Goal: Task Accomplishment & Management: Manage account settings

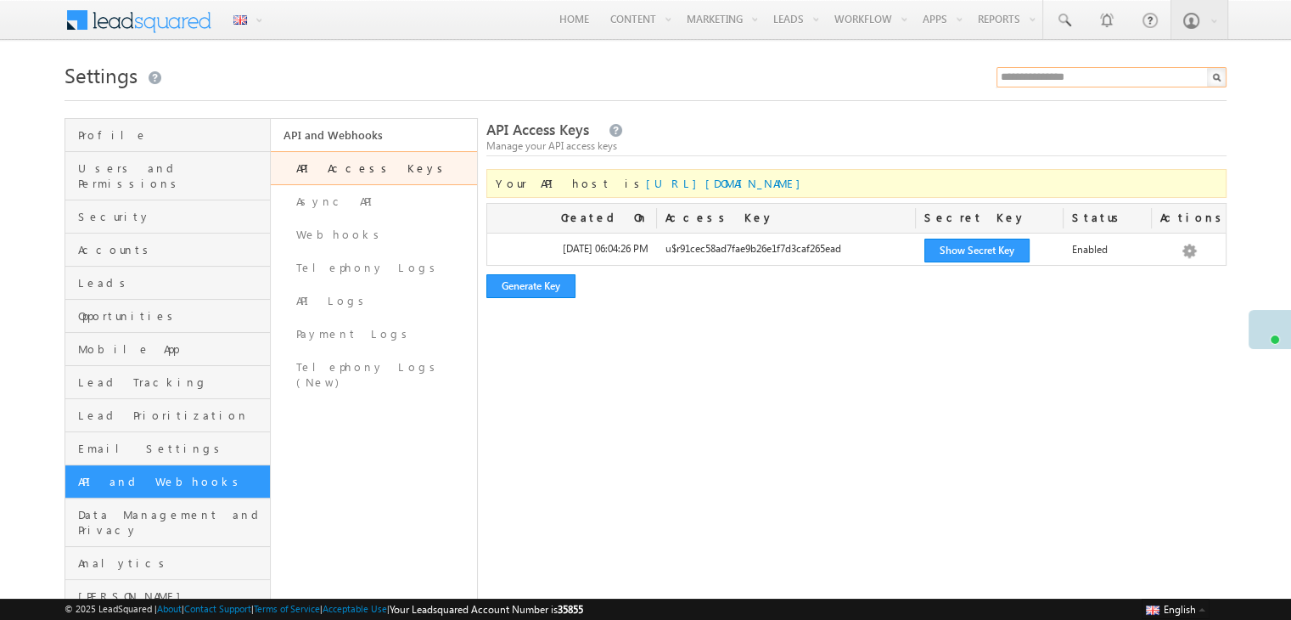
click at [1046, 76] on input "text" at bounding box center [1112, 77] width 230 height 20
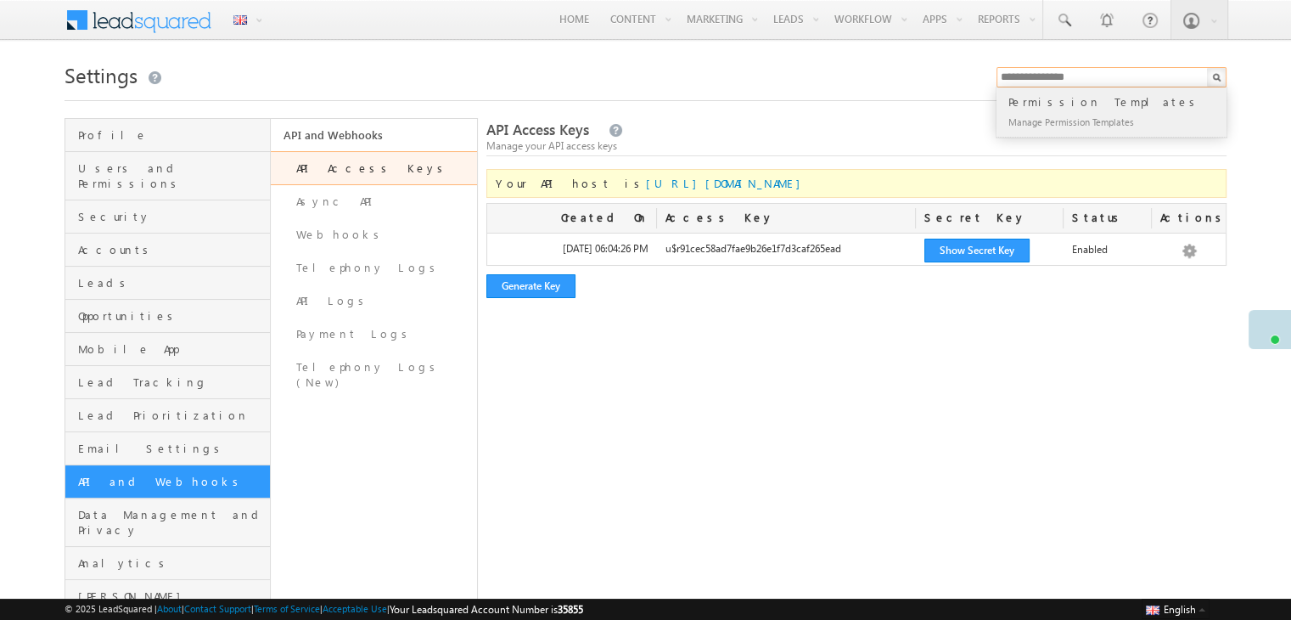
type input "**********"
click at [1069, 112] on div "Manage Permission Templates" at bounding box center [1119, 121] width 228 height 20
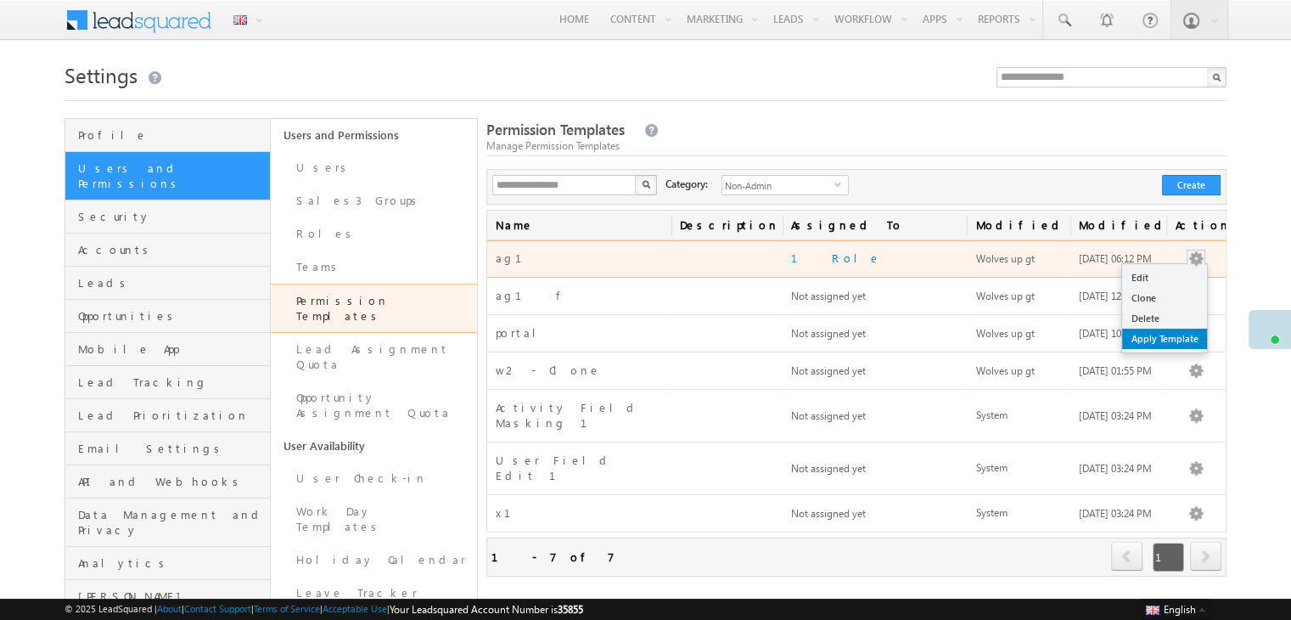
click at [1157, 334] on link "Apply Template" at bounding box center [1164, 339] width 85 height 20
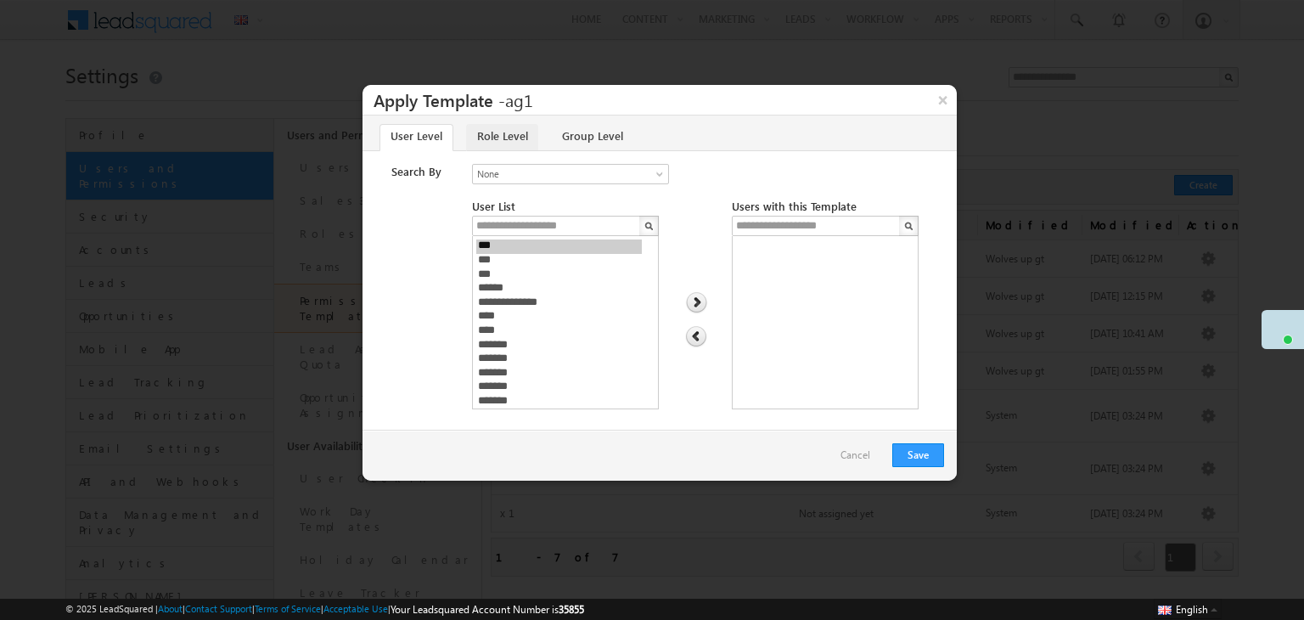
click at [509, 137] on link "Role Level" at bounding box center [502, 137] width 72 height 27
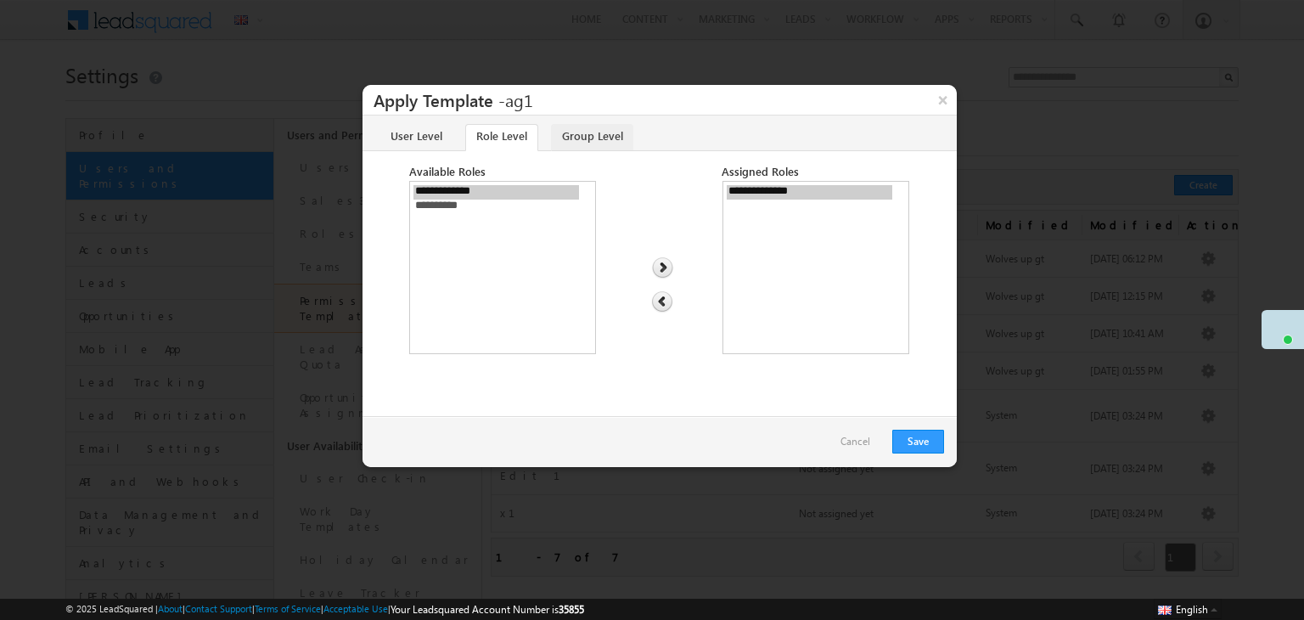
click at [588, 138] on link "Group Level" at bounding box center [592, 137] width 82 height 27
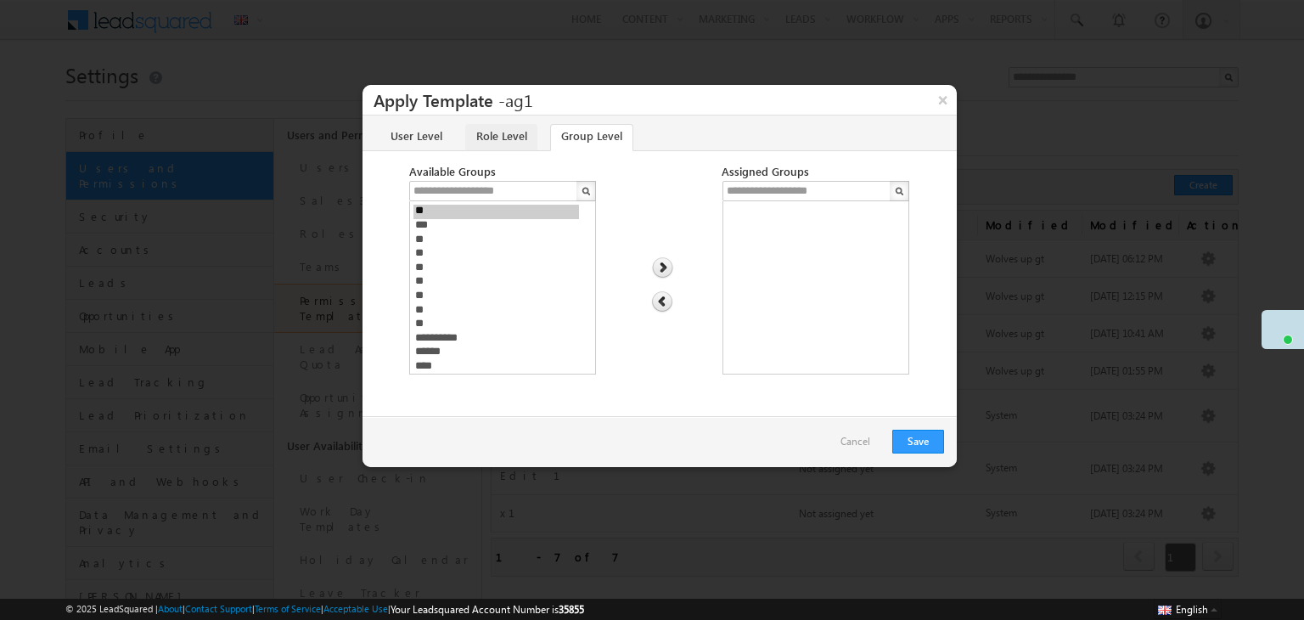
click at [503, 141] on link "Role Level" at bounding box center [501, 137] width 72 height 27
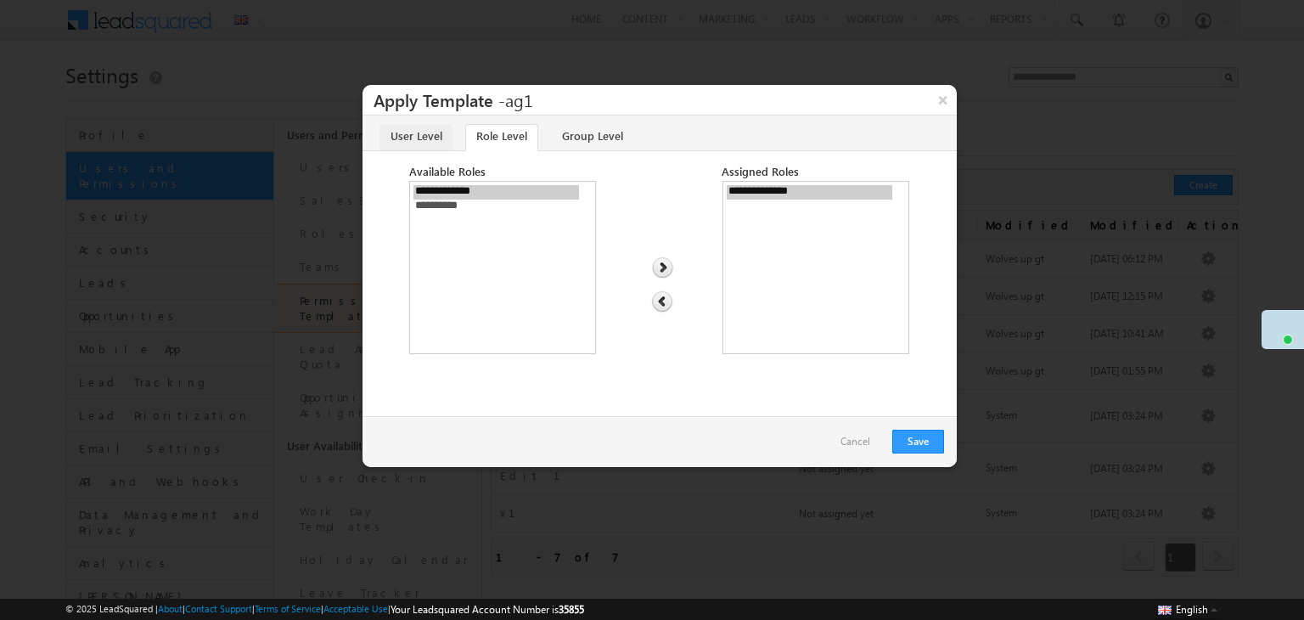
click at [413, 142] on link "User Level" at bounding box center [416, 137] width 73 height 27
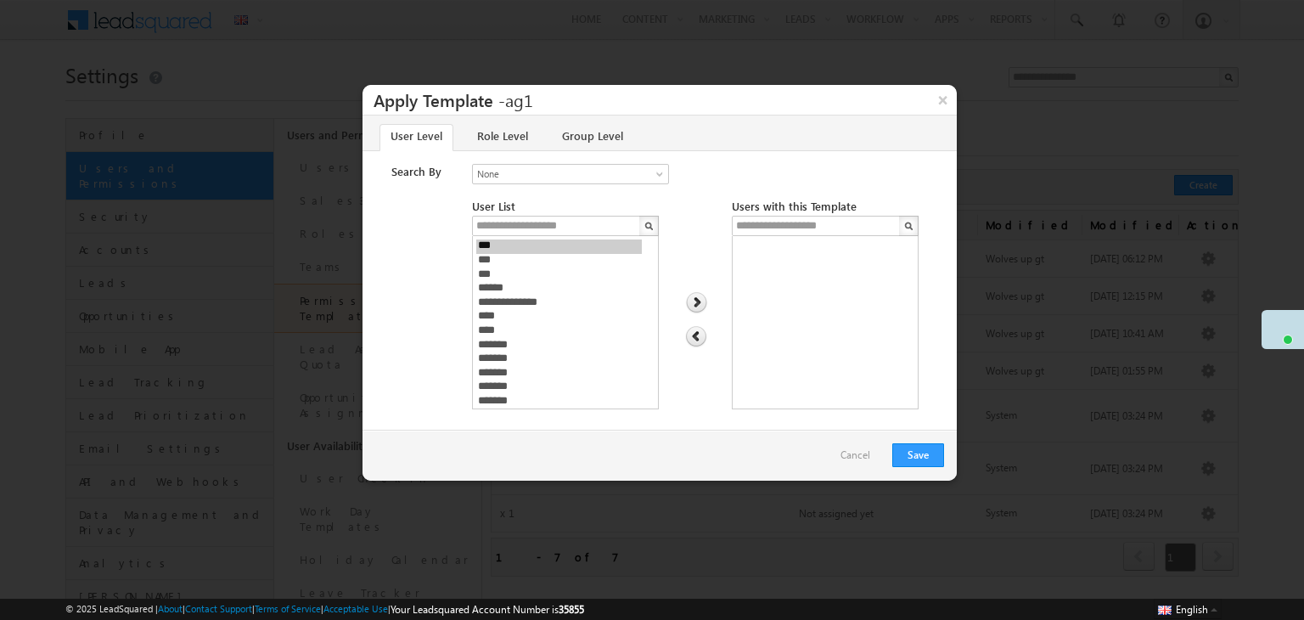
click at [878, 453] on link "Cancel" at bounding box center [855, 454] width 47 height 25
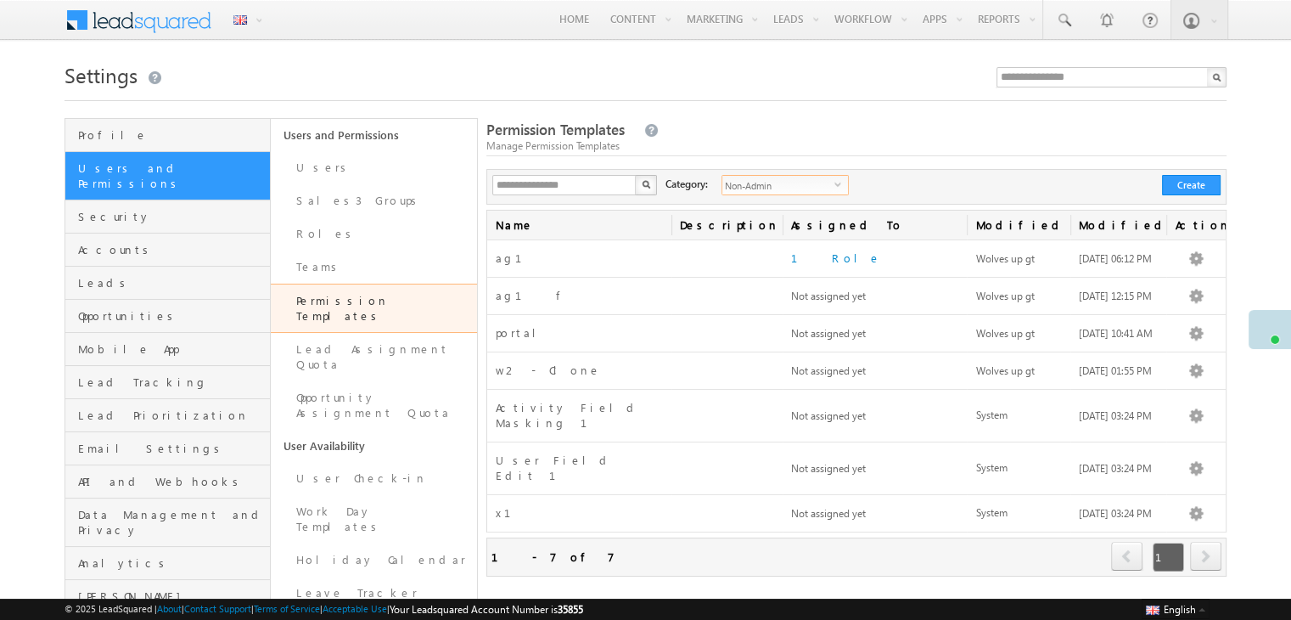
click at [835, 186] on span "select" at bounding box center [842, 184] width 14 height 8
click at [731, 235] on li "Admin" at bounding box center [776, 239] width 126 height 17
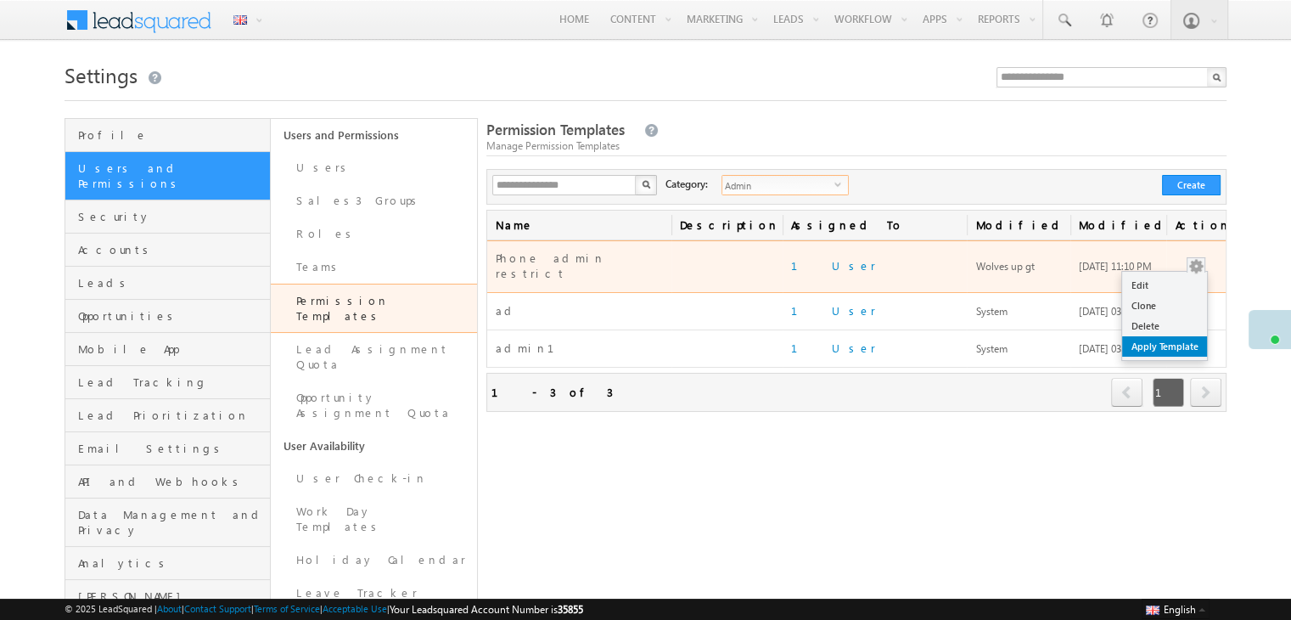
click at [1179, 339] on link "Apply Template" at bounding box center [1164, 346] width 85 height 20
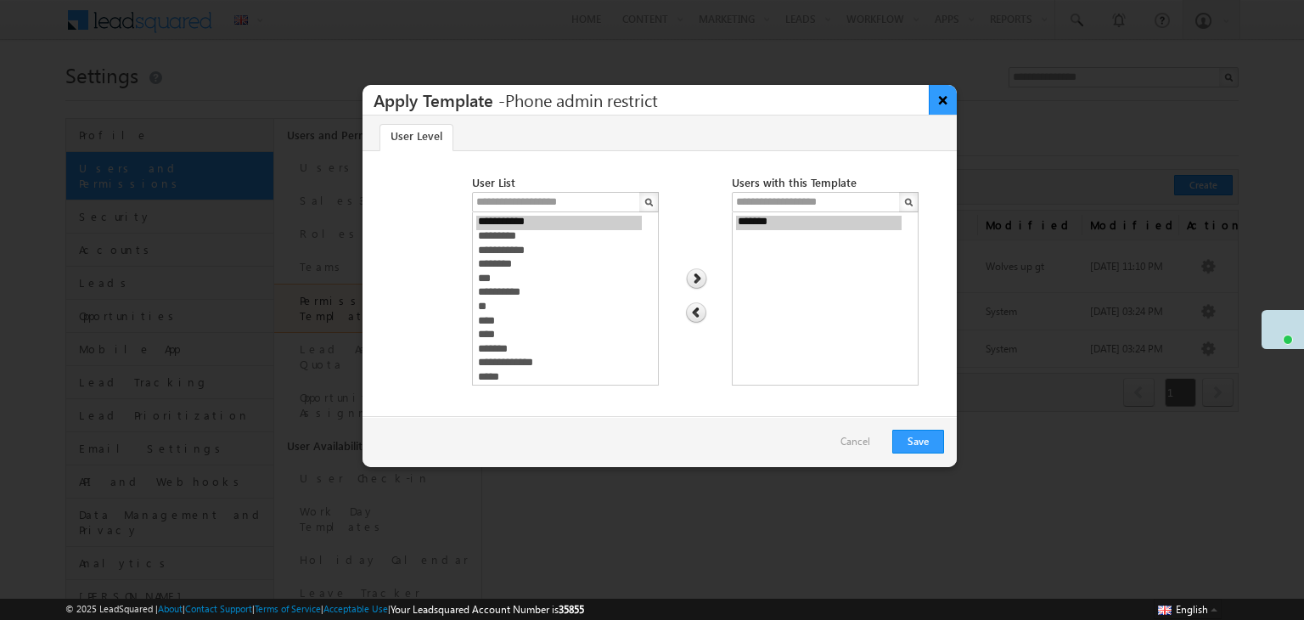
click at [944, 100] on button "×" at bounding box center [943, 100] width 28 height 30
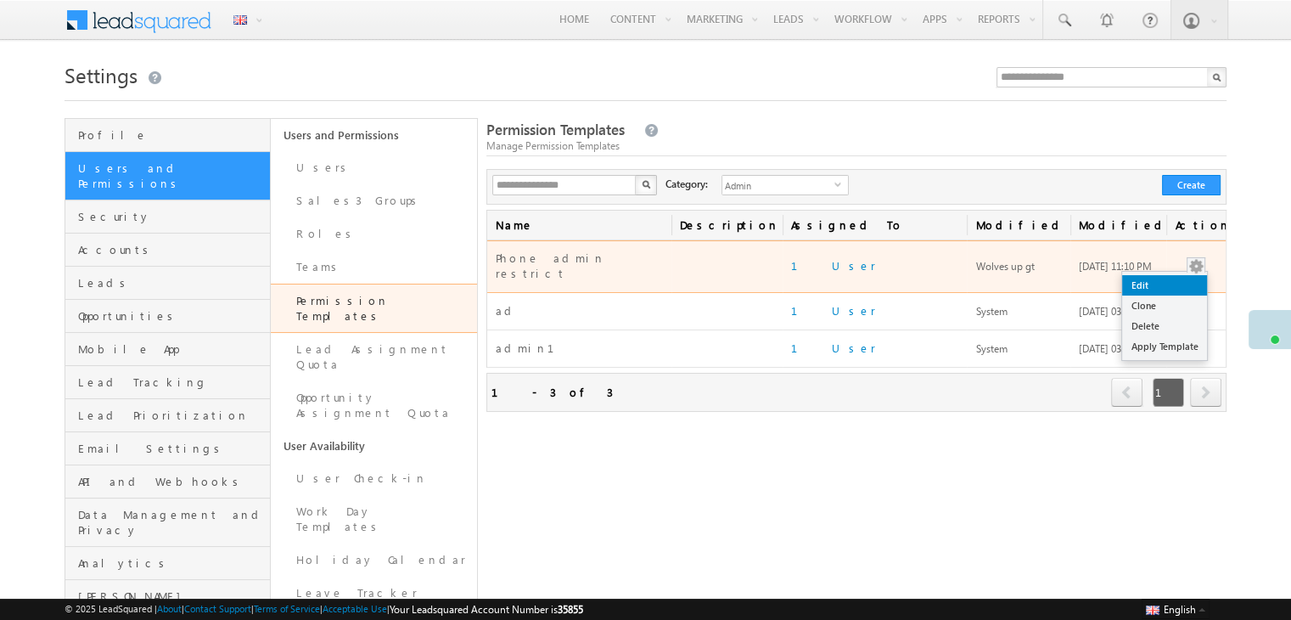
click at [1152, 281] on link "Edit" at bounding box center [1164, 285] width 85 height 20
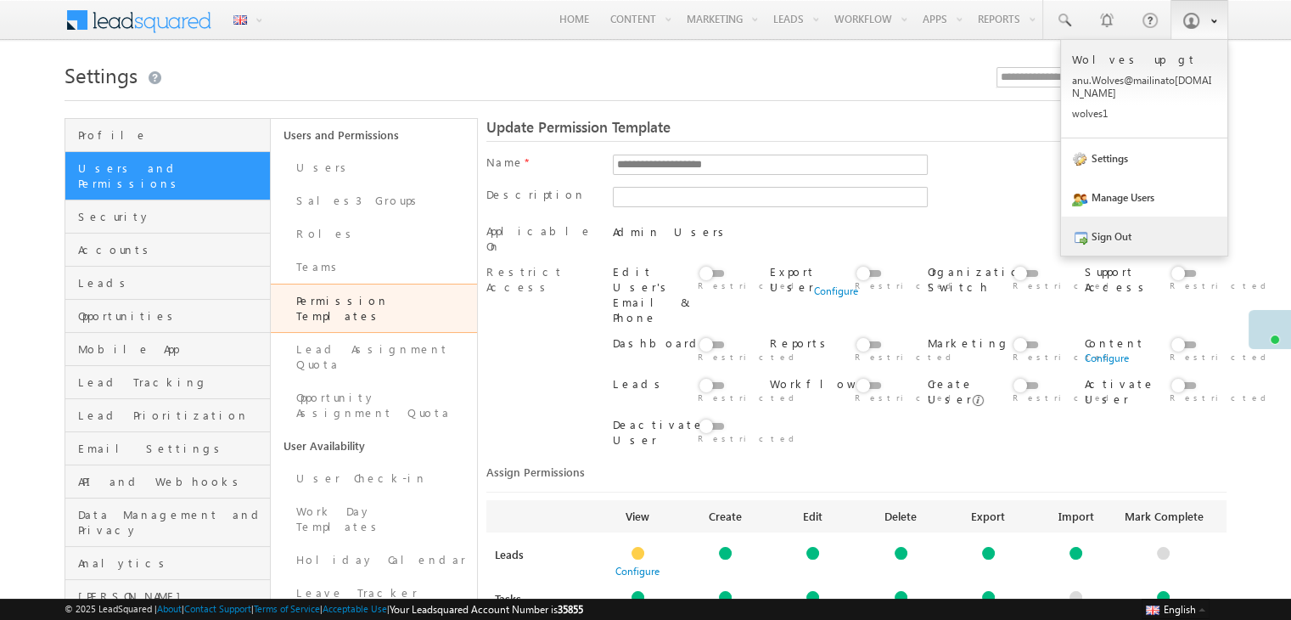
click at [1110, 217] on link "Sign Out" at bounding box center [1144, 236] width 166 height 39
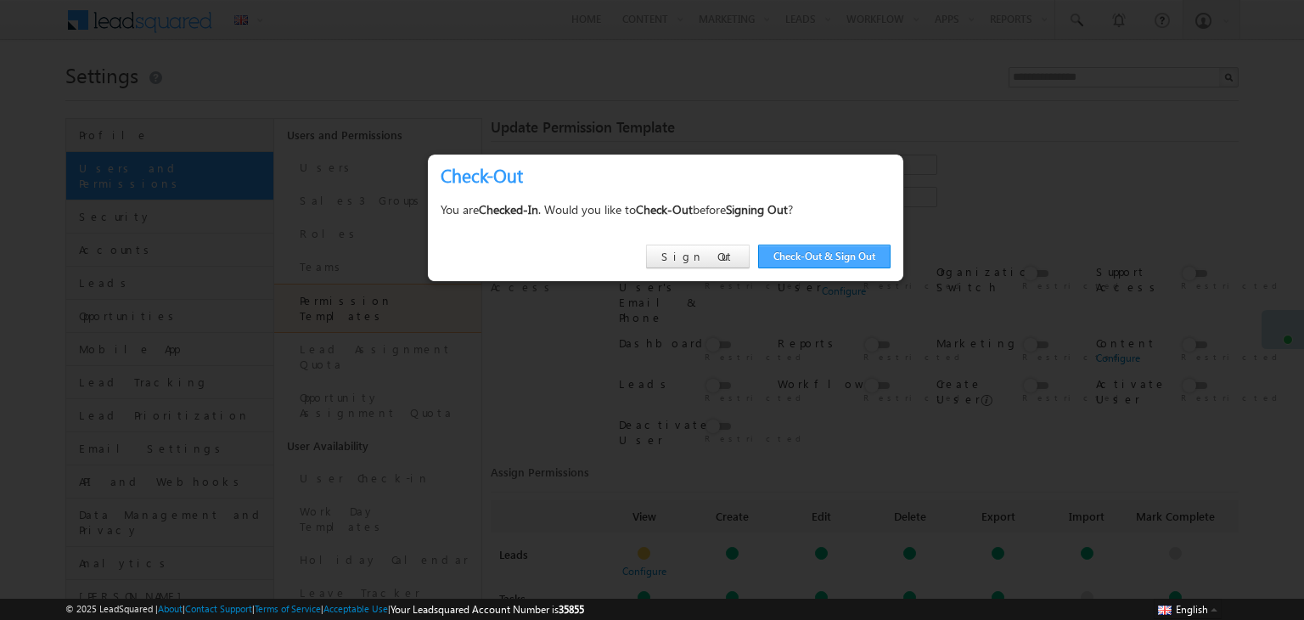
click at [839, 257] on link "Check-Out & Sign Out" at bounding box center [824, 257] width 132 height 24
